Goal: Task Accomplishment & Management: Manage account settings

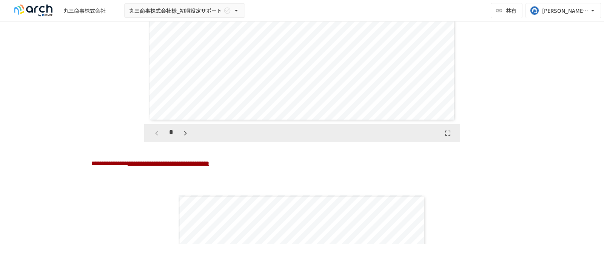
scroll to position [1160, 0]
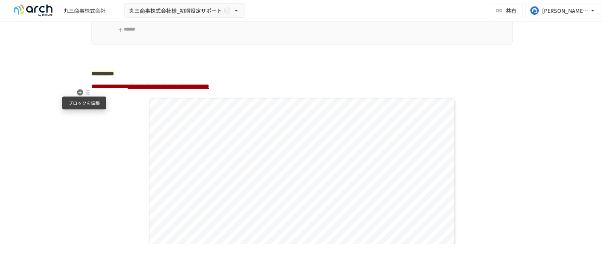
click at [85, 95] on div at bounding box center [88, 92] width 7 height 9
click at [107, 120] on span "削除" at bounding box center [143, 119] width 94 height 7
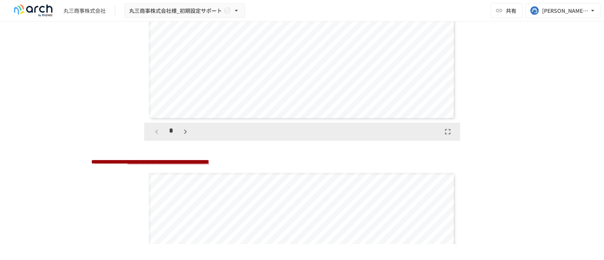
scroll to position [1349, 0]
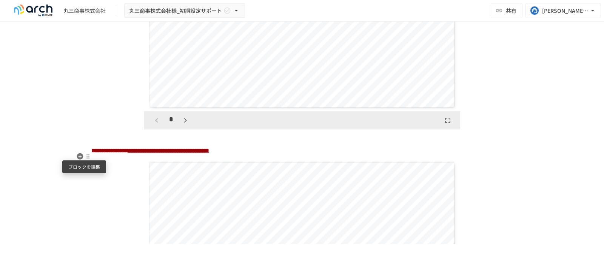
click at [85, 158] on div at bounding box center [88, 156] width 6 height 6
click at [108, 183] on span "削除" at bounding box center [143, 182] width 94 height 7
click at [86, 157] on div at bounding box center [88, 156] width 6 height 6
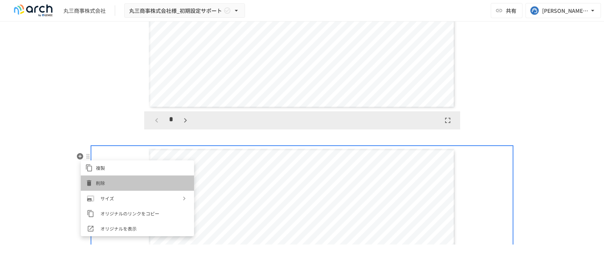
click at [106, 181] on span "削除" at bounding box center [143, 182] width 94 height 7
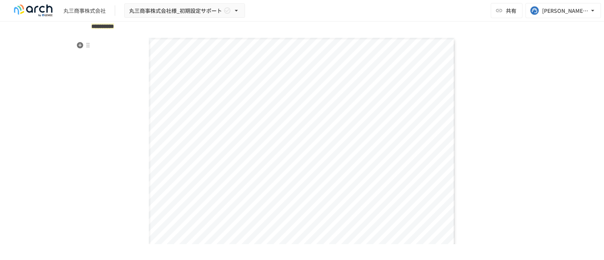
click at [250, 166] on div "**********" at bounding box center [302, 144] width 307 height 212
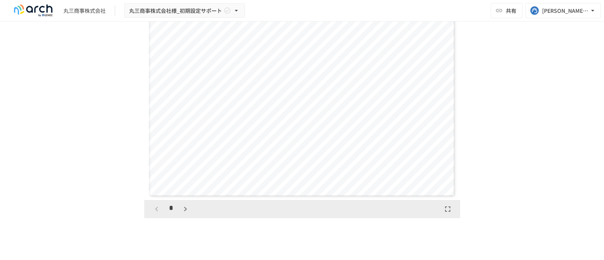
scroll to position [1302, 0]
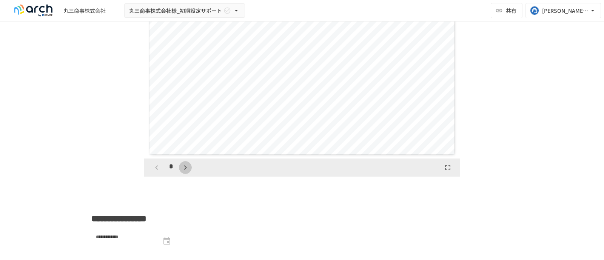
click at [182, 172] on icon "button" at bounding box center [185, 167] width 9 height 9
click at [181, 172] on icon "button" at bounding box center [185, 167] width 9 height 9
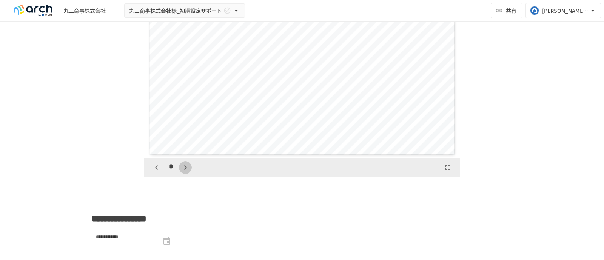
click at [181, 172] on icon "button" at bounding box center [185, 167] width 9 height 9
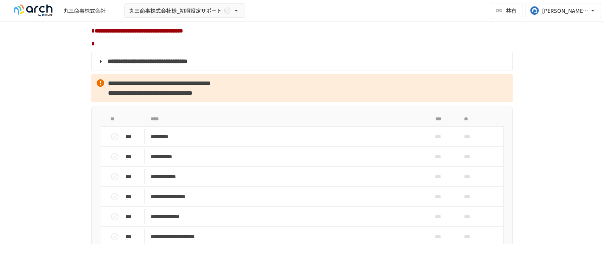
scroll to position [594, 0]
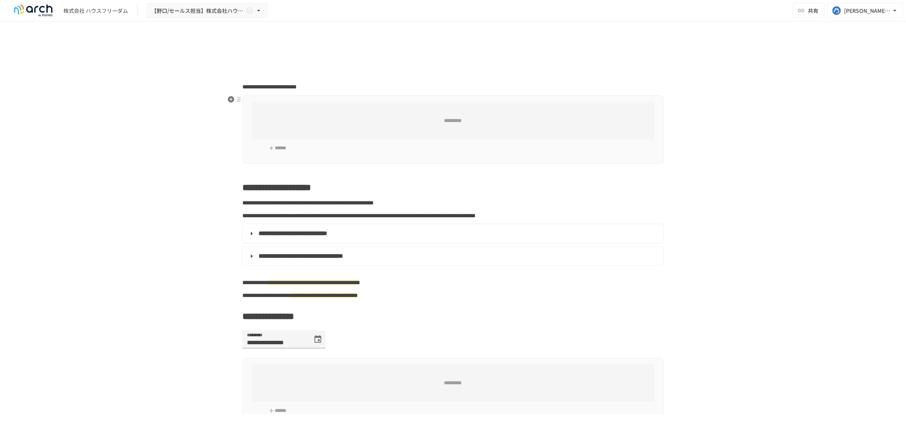
type input "**********"
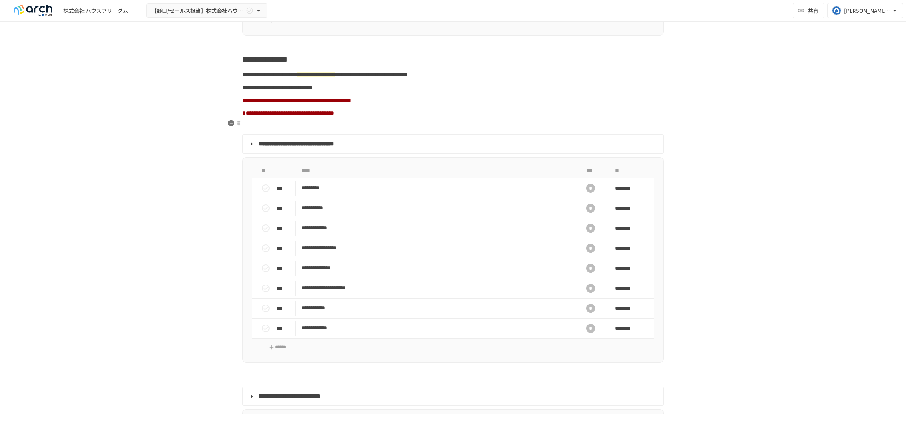
scroll to position [566, 0]
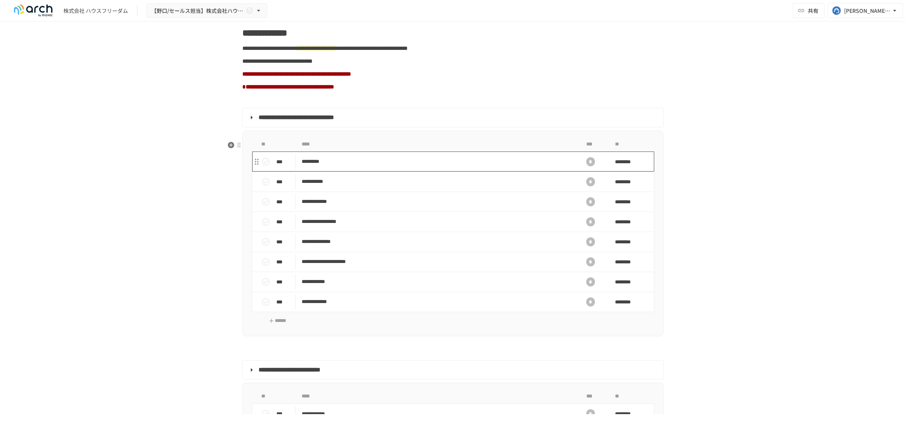
click at [372, 171] on td "*********" at bounding box center [437, 161] width 283 height 20
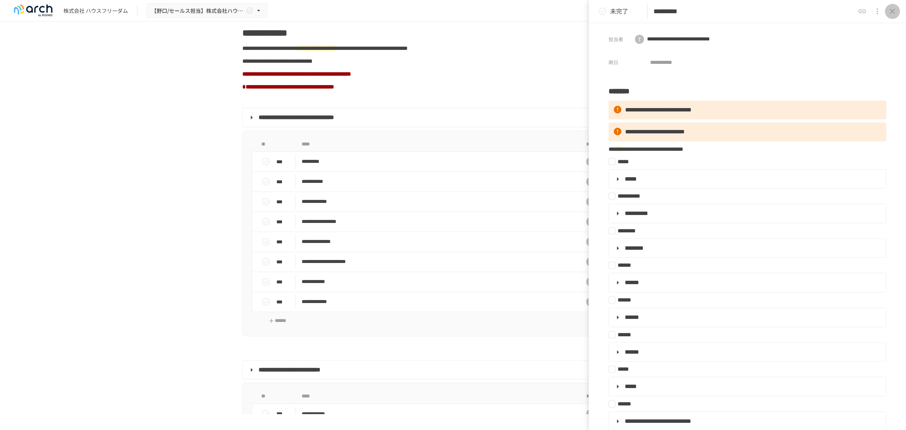
click at [897, 11] on button "close drawer" at bounding box center [892, 11] width 15 height 15
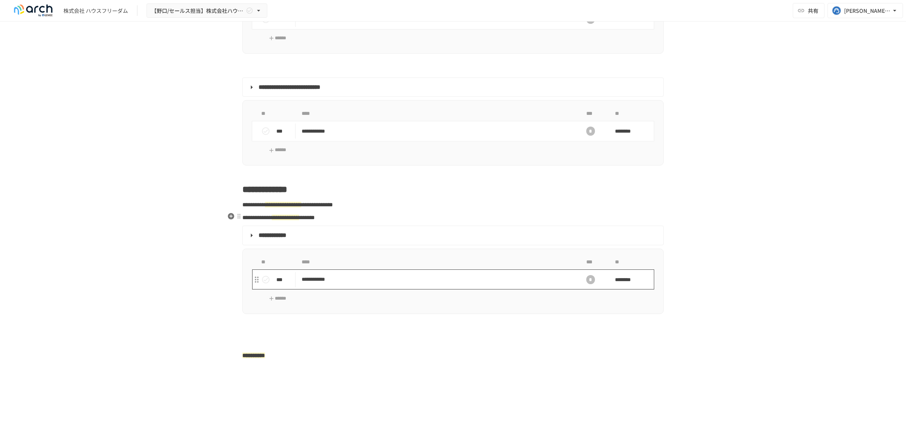
scroll to position [849, 0]
click at [354, 288] on td "**********" at bounding box center [437, 278] width 283 height 20
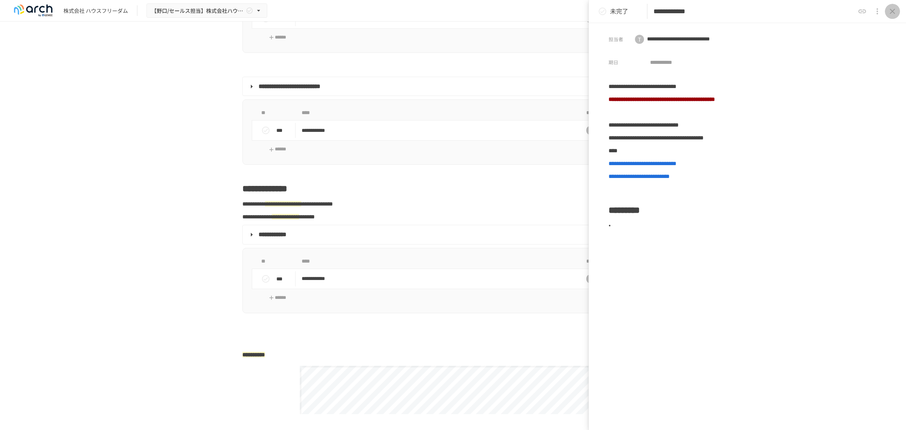
drag, startPoint x: 891, startPoint y: 7, endPoint x: 853, endPoint y: 15, distance: 39.0
click at [891, 8] on icon "close drawer" at bounding box center [892, 11] width 9 height 9
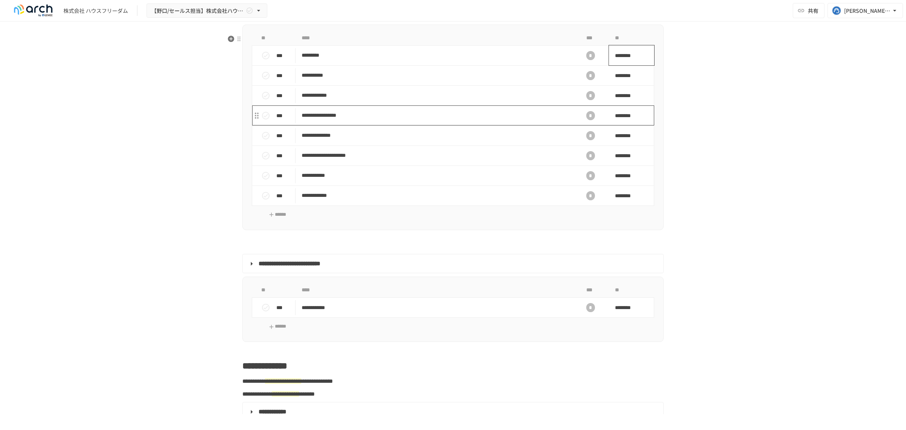
scroll to position [613, 0]
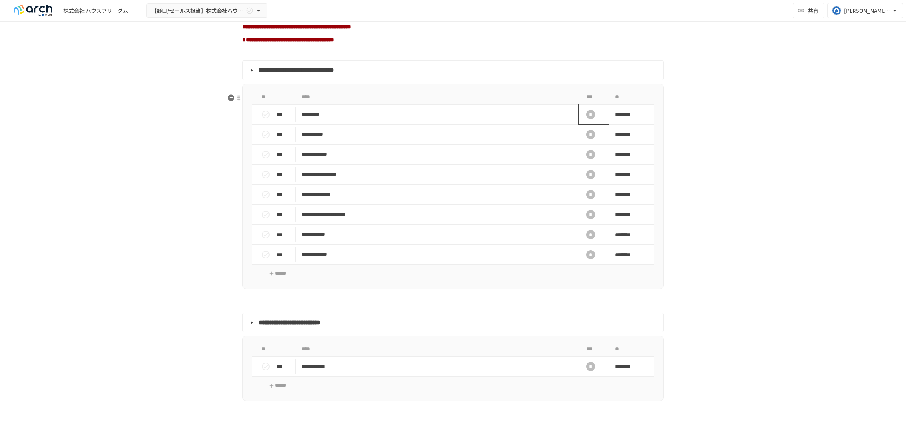
click at [586, 119] on div "*" at bounding box center [590, 114] width 9 height 9
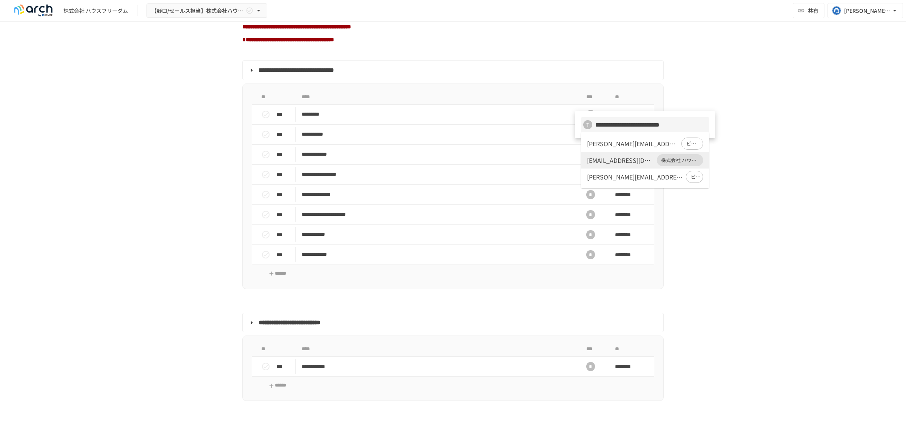
click at [705, 209] on div at bounding box center [453, 215] width 906 height 430
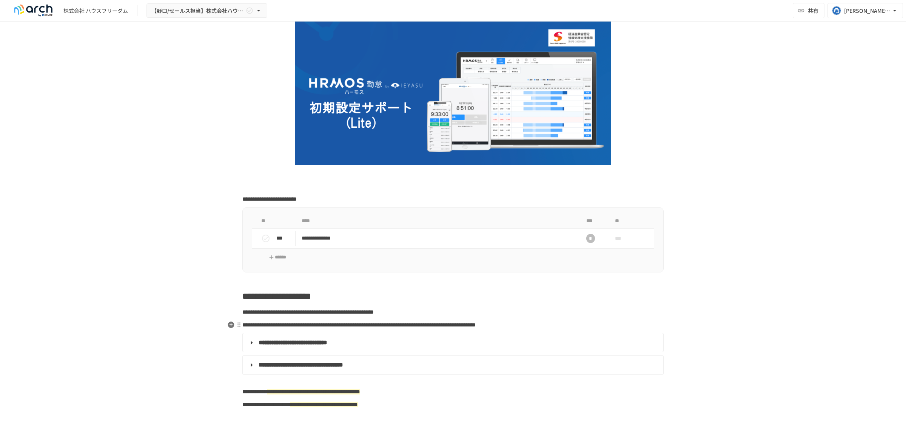
scroll to position [0, 0]
